Goal: Information Seeking & Learning: Learn about a topic

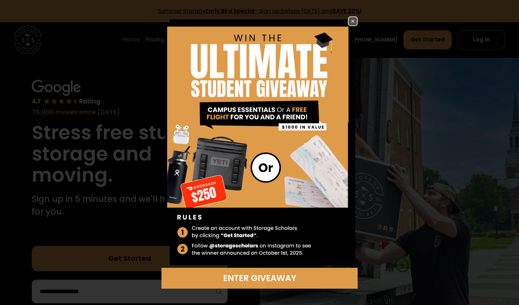
click at [355, 18] on img at bounding box center [352, 21] width 8 height 8
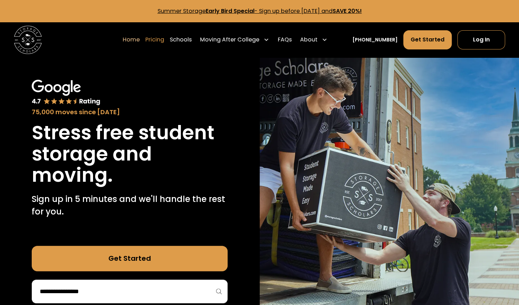
click at [164, 38] on link "Pricing" at bounding box center [154, 40] width 19 height 20
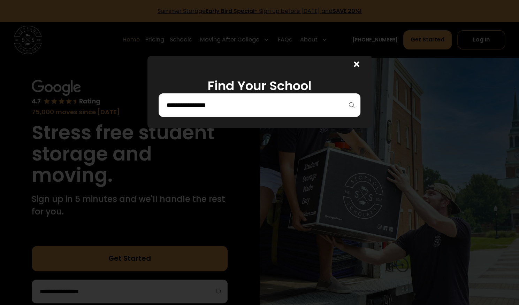
click at [237, 103] on input "search" at bounding box center [259, 105] width 187 height 12
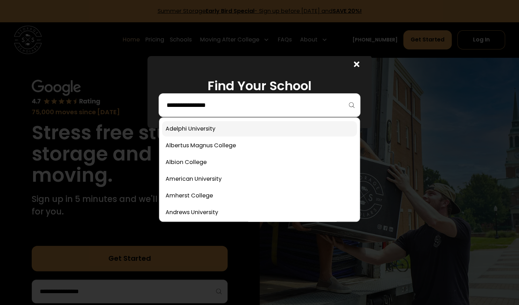
click at [224, 130] on link at bounding box center [259, 128] width 194 height 15
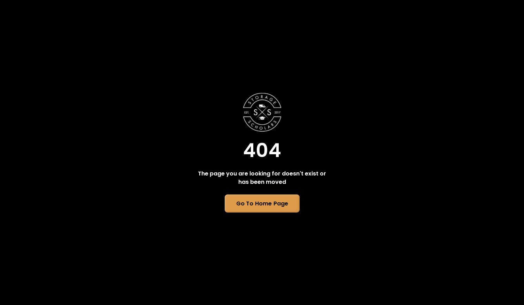
click at [240, 201] on link "Go To Home Page" at bounding box center [261, 203] width 75 height 18
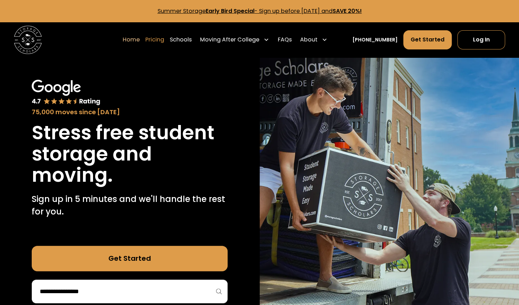
click at [164, 43] on link "Pricing" at bounding box center [154, 40] width 19 height 20
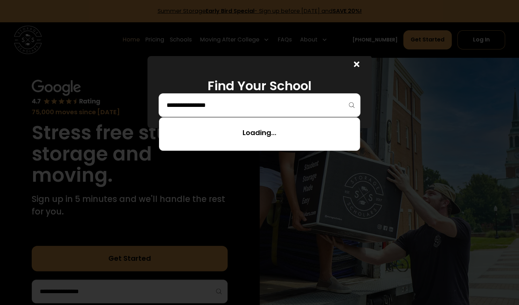
click at [235, 106] on input "search" at bounding box center [259, 105] width 187 height 12
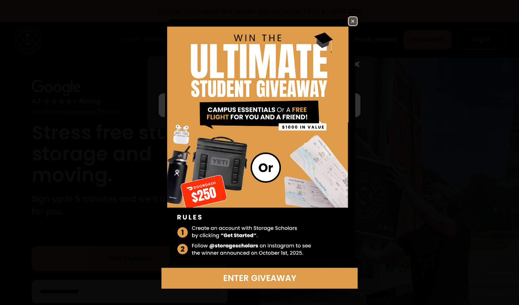
click at [355, 21] on img at bounding box center [352, 21] width 8 height 8
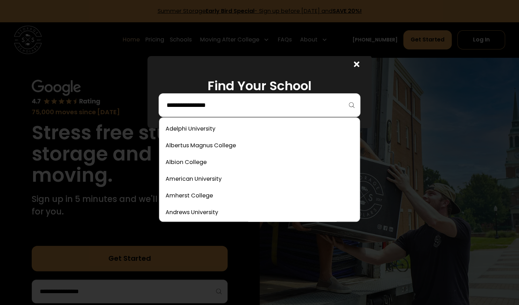
click at [295, 110] on input "search" at bounding box center [259, 105] width 187 height 12
click at [248, 146] on link at bounding box center [259, 145] width 194 height 15
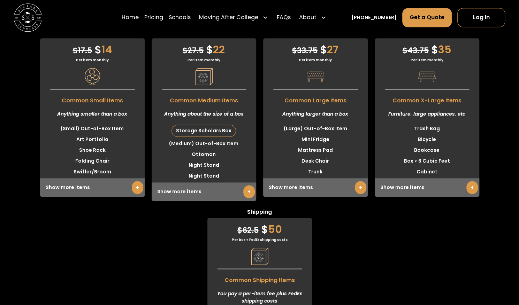
scroll to position [1822, 0]
click at [136, 187] on link "+" at bounding box center [137, 188] width 11 height 13
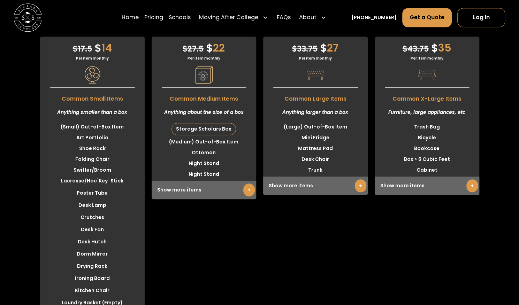
scroll to position [1827, 0]
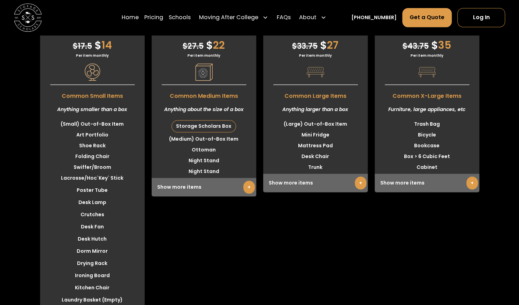
click at [248, 188] on link "+" at bounding box center [248, 187] width 11 height 13
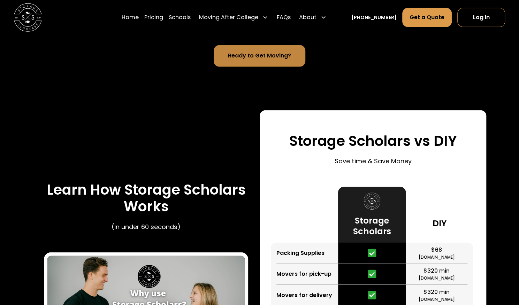
scroll to position [959, 0]
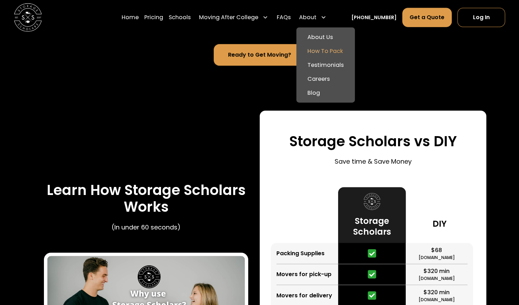
click at [333, 53] on link "How To Pack" at bounding box center [325, 51] width 53 height 14
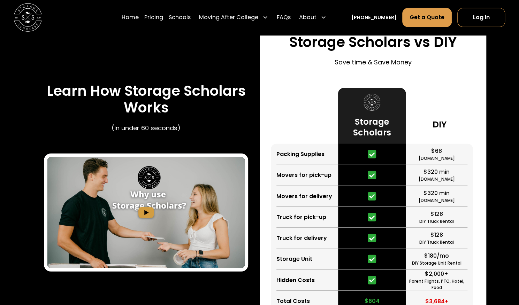
scroll to position [1058, 0]
click at [142, 213] on img "open lightbox" at bounding box center [146, 212] width 198 height 111
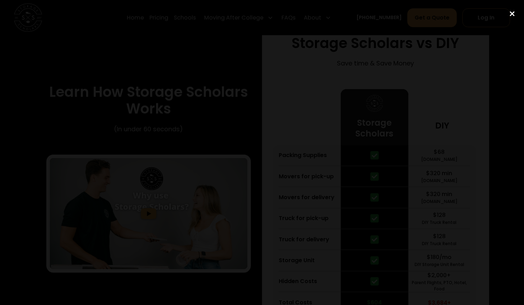
click at [514, 14] on div "close lightbox" at bounding box center [512, 13] width 24 height 15
